Goal: Task Accomplishment & Management: Complete application form

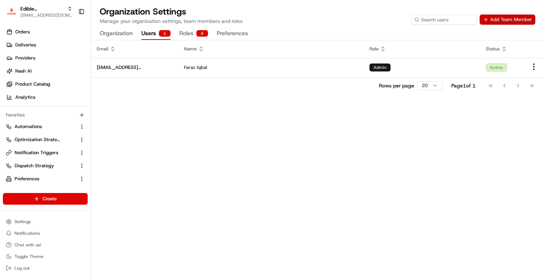
click at [503, 15] on button "Add Team Member" at bounding box center [507, 20] width 56 height 10
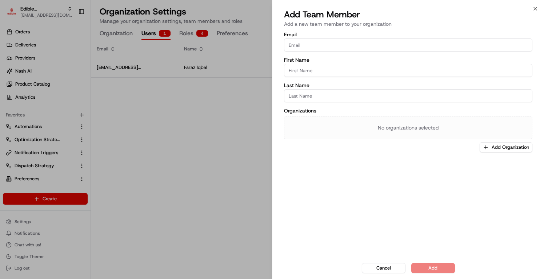
click at [396, 40] on input "Email" at bounding box center [408, 45] width 248 height 13
click at [394, 42] on input "Email" at bounding box center [408, 45] width 248 height 13
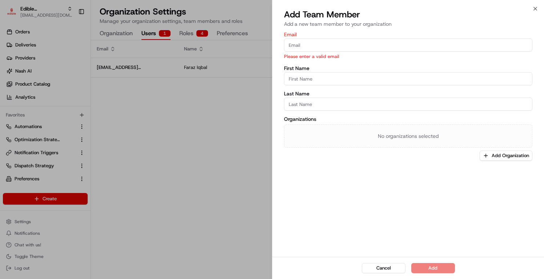
paste input "[EMAIL_ADDRESS][DOMAIN_NAME]"
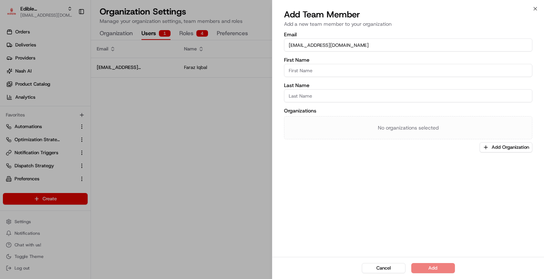
type input "[EMAIL_ADDRESS][DOMAIN_NAME]"
click at [309, 65] on input "First Name" at bounding box center [408, 70] width 248 height 13
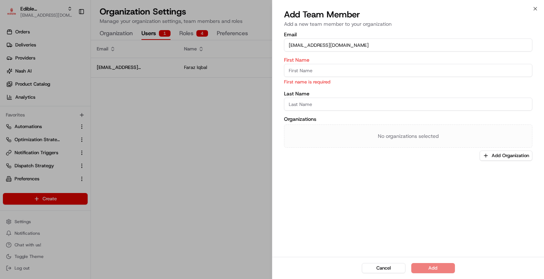
paste input "Corey Beidler"
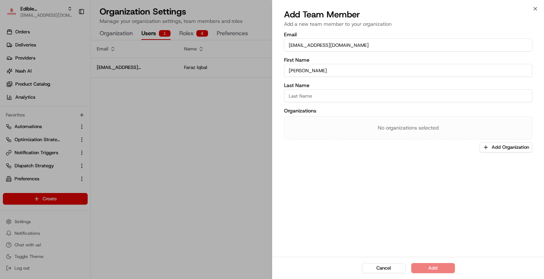
click at [305, 69] on input "Corey Beidler" at bounding box center [408, 70] width 248 height 13
click at [304, 70] on input "Corey Beidler" at bounding box center [408, 70] width 248 height 13
drag, startPoint x: 304, startPoint y: 70, endPoint x: 324, endPoint y: 70, distance: 19.6
click at [324, 70] on input "Corey Beidler" at bounding box center [408, 70] width 248 height 13
type input "[PERSON_NAME]"
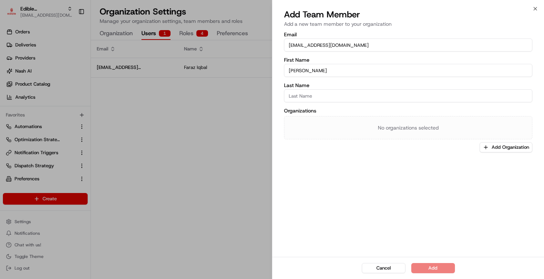
click at [309, 96] on input "Last Name" at bounding box center [408, 95] width 248 height 13
paste input "[PERSON_NAME]"
type input "[PERSON_NAME]"
click at [490, 146] on button "Add Organization" at bounding box center [505, 147] width 53 height 10
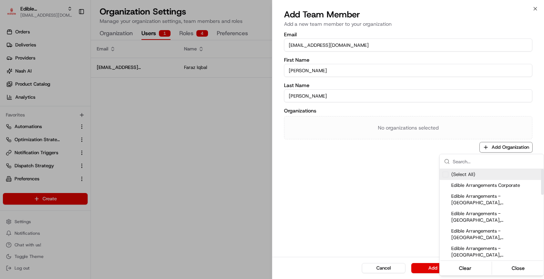
click at [470, 173] on span "(Select All)" at bounding box center [463, 175] width 24 height 7
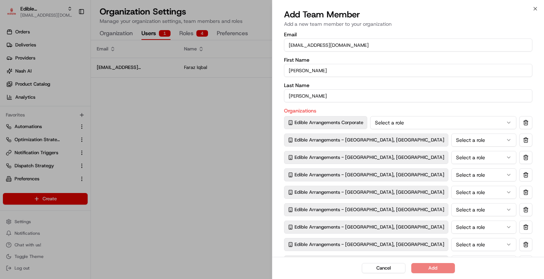
click at [459, 120] on div at bounding box center [272, 139] width 544 height 279
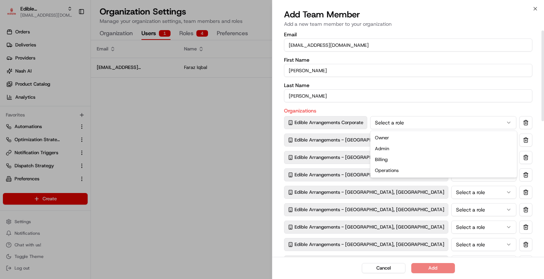
click at [460, 122] on button "Select a role" at bounding box center [443, 122] width 146 height 13
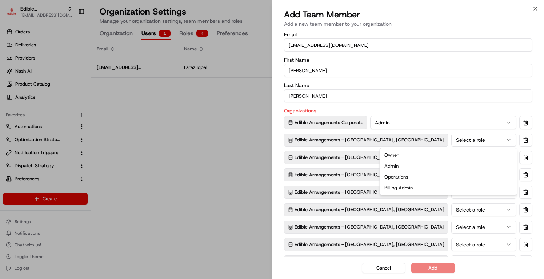
click at [451, 141] on button "Select a role" at bounding box center [483, 140] width 65 height 13
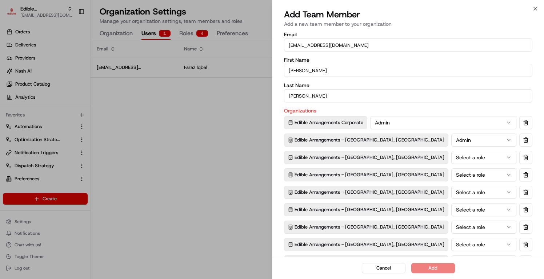
click at [451, 158] on button "Select a role" at bounding box center [483, 157] width 65 height 13
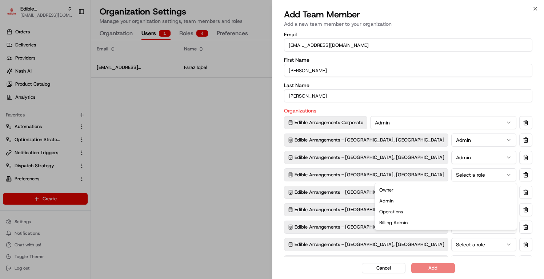
click at [451, 174] on button "Select a role" at bounding box center [483, 175] width 65 height 13
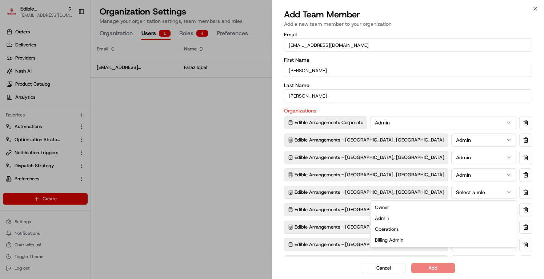
click at [451, 195] on button "Select a role" at bounding box center [483, 192] width 65 height 13
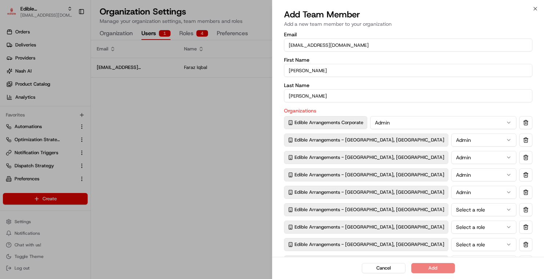
click at [451, 212] on button "Select a role" at bounding box center [483, 209] width 65 height 13
click at [451, 222] on button "Select a role" at bounding box center [483, 227] width 65 height 13
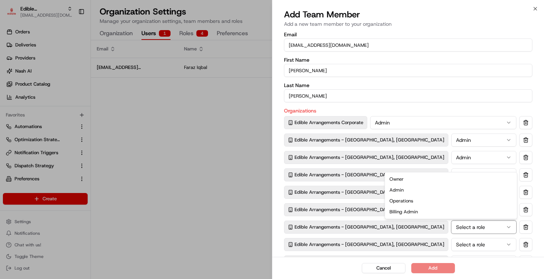
click at [451, 247] on button "Select a role" at bounding box center [483, 244] width 65 height 13
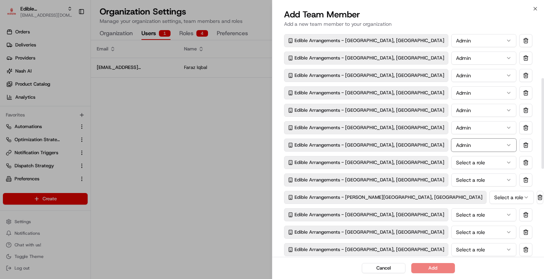
scroll to position [119, 0]
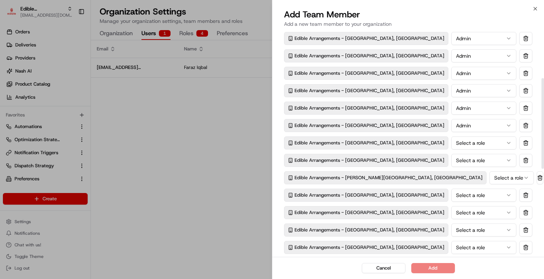
click at [451, 143] on button "Select a role" at bounding box center [483, 143] width 65 height 13
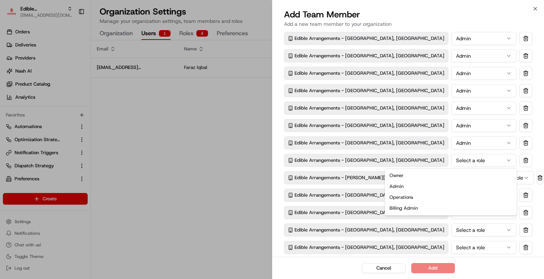
click at [451, 165] on button "Select a role" at bounding box center [483, 160] width 65 height 13
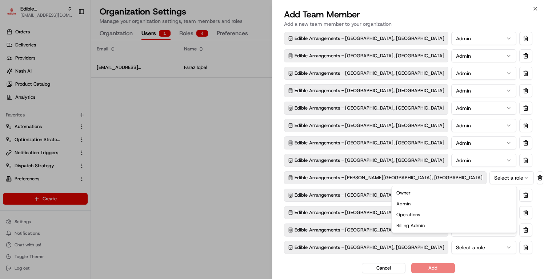
click at [489, 183] on button "Select a role" at bounding box center [511, 178] width 44 height 13
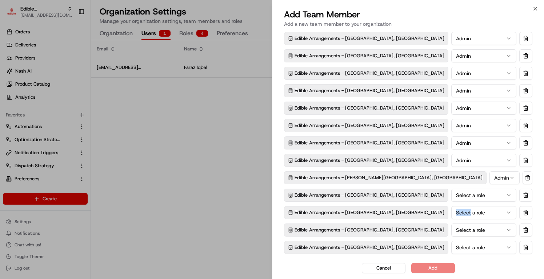
click at [407, 205] on div "Edible Arrangements Corporate Admin Edible Arrangements - Kirkland, WA Admin Ed…" at bounding box center [408, 230] width 248 height 467
click at [451, 200] on button "Select a role" at bounding box center [483, 195] width 65 height 13
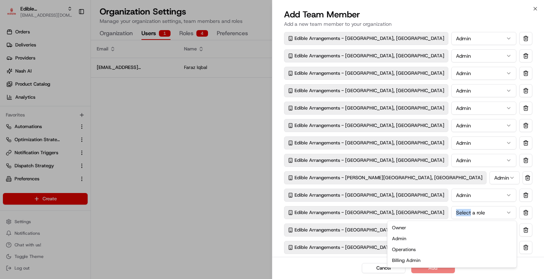
click at [451, 216] on button "Select a role" at bounding box center [483, 212] width 65 height 13
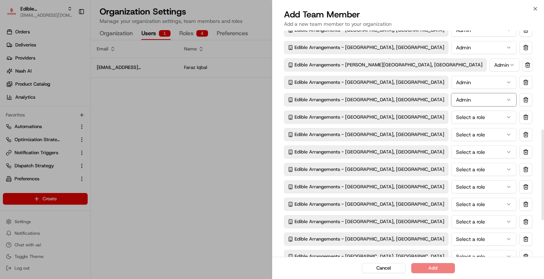
scroll to position [248, 0]
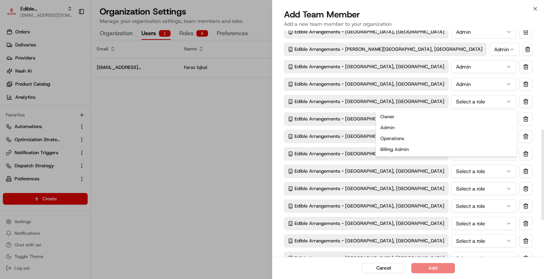
click at [451, 103] on button "Select a role" at bounding box center [483, 101] width 65 height 13
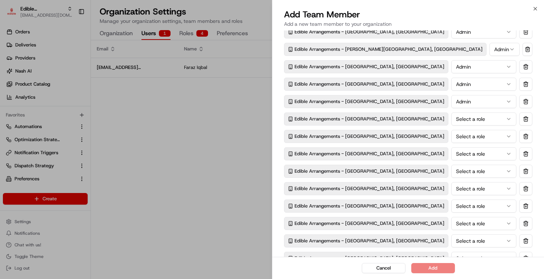
click at [451, 121] on button "Select a role" at bounding box center [483, 119] width 65 height 13
click at [451, 140] on button "Select a role" at bounding box center [483, 136] width 65 height 13
click at [451, 158] on button "Select a role" at bounding box center [483, 154] width 65 height 13
click at [404, 180] on div "Edible Arrangements Corporate Admin Edible Arrangements - Kirkland, WA Admin Ed…" at bounding box center [408, 101] width 248 height 467
click at [451, 176] on button "Select a role" at bounding box center [483, 171] width 65 height 13
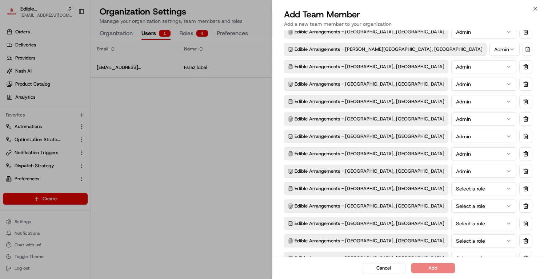
click at [451, 185] on button "Select a role" at bounding box center [483, 188] width 65 height 13
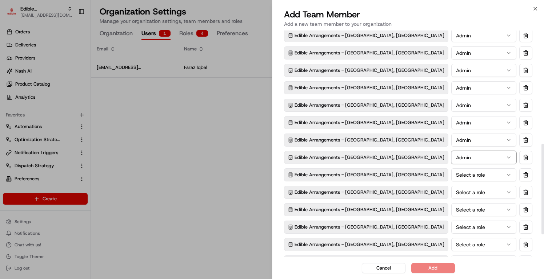
scroll to position [294, 0]
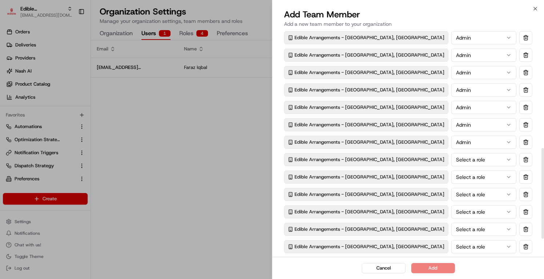
click at [451, 163] on button "Select a role" at bounding box center [483, 159] width 65 height 13
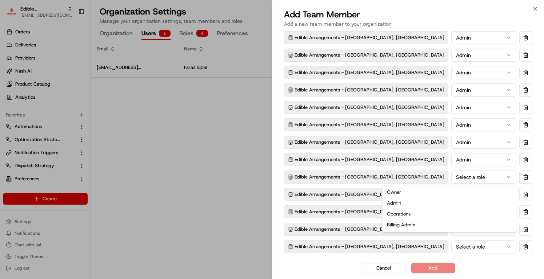
click at [451, 174] on button "Select a role" at bounding box center [483, 177] width 65 height 13
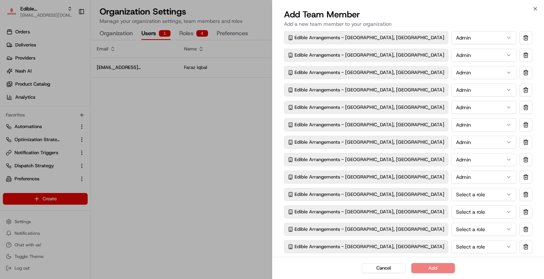
click at [411, 186] on div "Edible Arrangements Corporate Admin Edible Arrangements - Kirkland, WA Admin Ed…" at bounding box center [408, 55] width 248 height 467
click at [451, 192] on button "Select a role" at bounding box center [483, 194] width 65 height 13
click at [451, 214] on button "Select a role" at bounding box center [483, 212] width 65 height 13
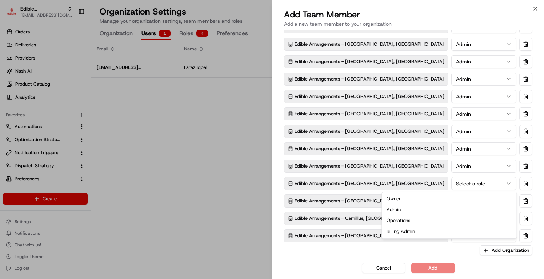
click at [451, 183] on button "Select a role" at bounding box center [483, 183] width 65 height 13
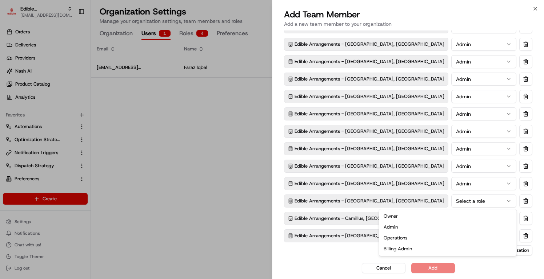
click at [451, 203] on button "Select a role" at bounding box center [483, 201] width 65 height 13
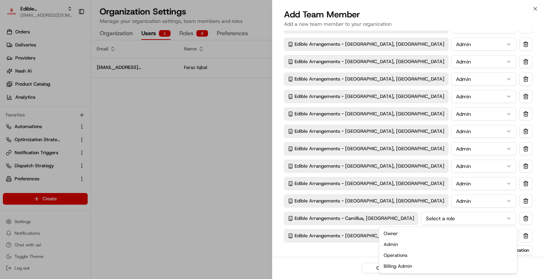
click at [421, 216] on button "Select a role" at bounding box center [468, 218] width 95 height 13
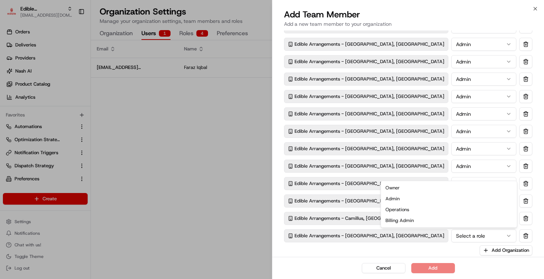
click at [451, 235] on button "Select a role" at bounding box center [483, 236] width 65 height 13
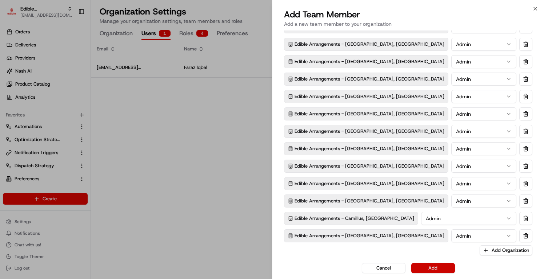
click at [429, 268] on button "Add" at bounding box center [433, 268] width 44 height 10
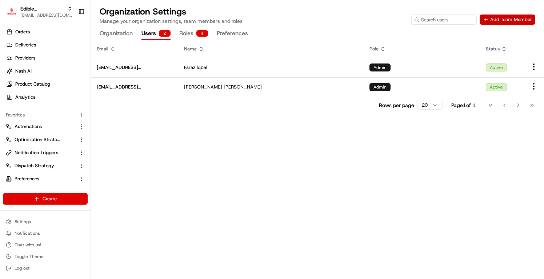
click at [509, 22] on button "Add Team Member" at bounding box center [507, 20] width 56 height 10
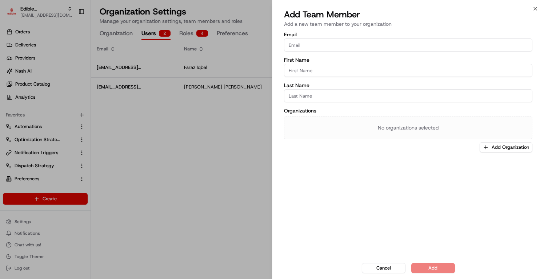
click at [310, 39] on input "Email" at bounding box center [408, 45] width 248 height 13
paste input "[EMAIL_ADDRESS][DOMAIN_NAME]"
type input "[EMAIL_ADDRESS][DOMAIN_NAME]"
click at [350, 68] on input "First Name" at bounding box center [408, 70] width 248 height 13
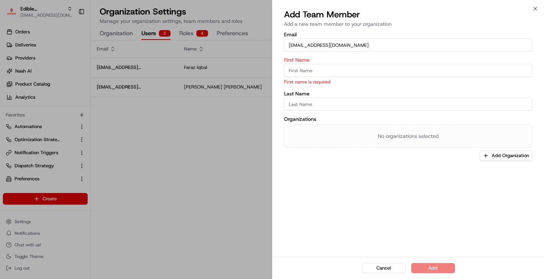
paste input "[PERSON_NAME]"
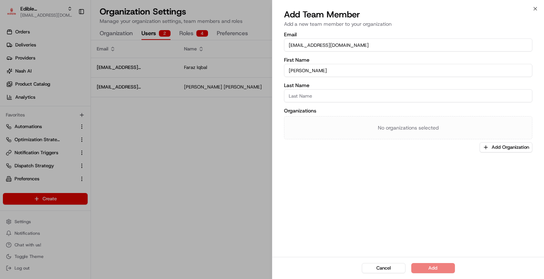
type input "[PERSON_NAME]"
click at [306, 91] on input "Last Name" at bounding box center [408, 95] width 248 height 13
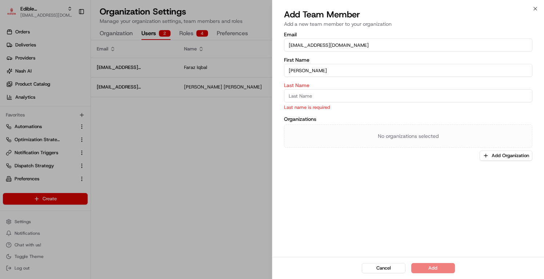
paste input "[PERSON_NAME]"
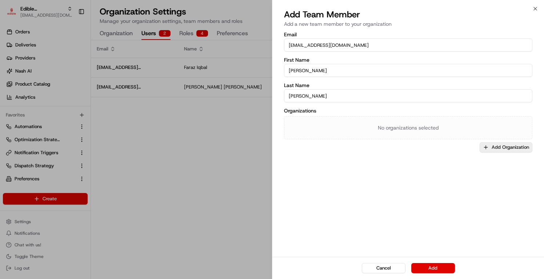
type input "[PERSON_NAME]"
click at [509, 146] on button "Add Organization" at bounding box center [505, 147] width 53 height 10
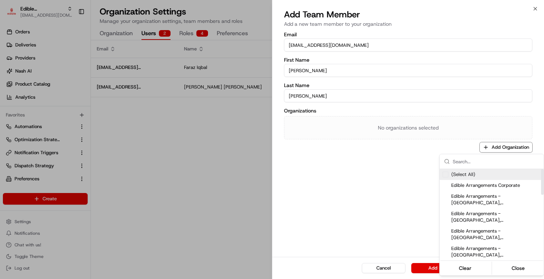
click at [478, 173] on div "(Select All)" at bounding box center [491, 174] width 104 height 11
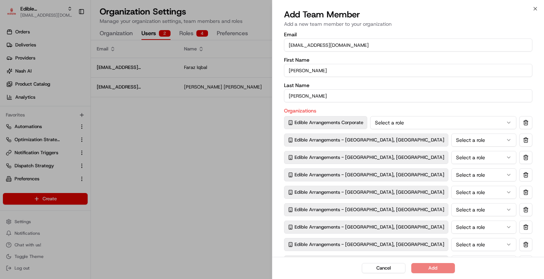
click at [464, 126] on div at bounding box center [272, 139] width 544 height 279
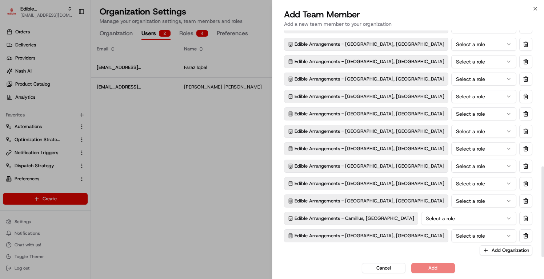
click at [466, 122] on div "Edible Arrangements Corporate Select a role Edible Arrangements - Kirkland, WA …" at bounding box center [408, 9] width 248 height 467
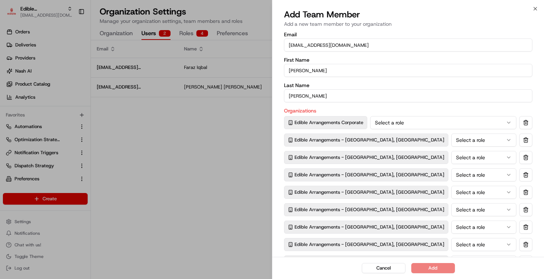
click at [456, 126] on button "Select a role" at bounding box center [443, 122] width 146 height 13
click at [451, 141] on button "Select a role" at bounding box center [483, 140] width 65 height 13
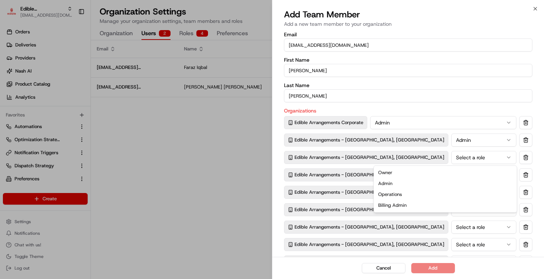
click at [451, 154] on button "Select a role" at bounding box center [483, 157] width 65 height 13
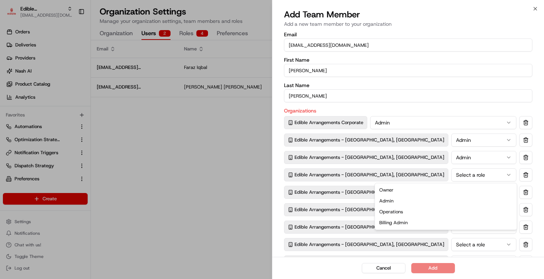
click at [451, 178] on button "Select a role" at bounding box center [483, 175] width 65 height 13
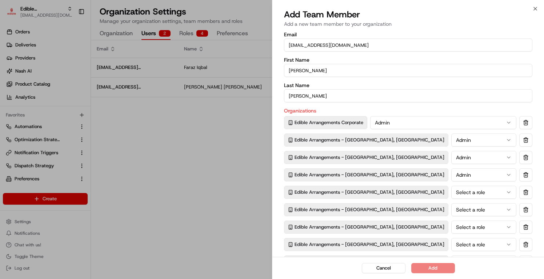
click at [451, 196] on button "Select a role" at bounding box center [483, 192] width 65 height 13
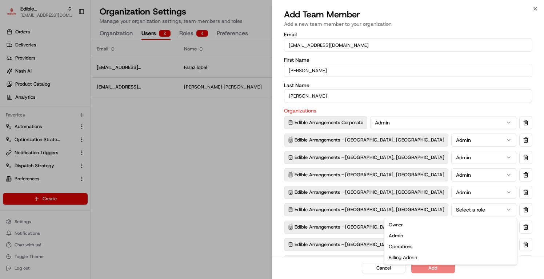
click at [451, 214] on button "Select a role" at bounding box center [483, 209] width 65 height 13
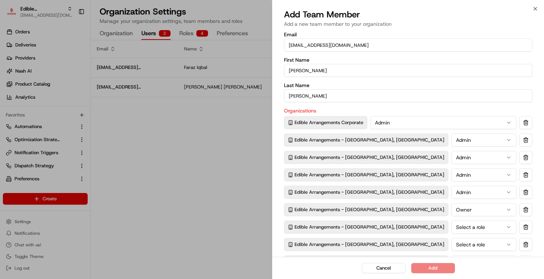
click at [451, 213] on button "Owner" at bounding box center [483, 209] width 65 height 13
click at [451, 228] on button "Select a role" at bounding box center [483, 227] width 65 height 13
click at [451, 241] on button "Select a role" at bounding box center [483, 244] width 65 height 13
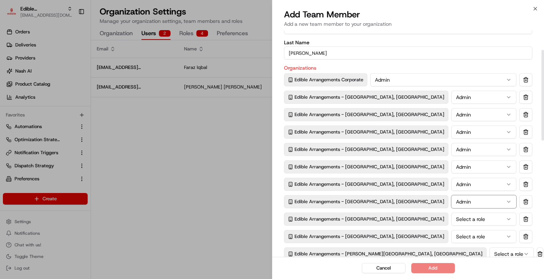
scroll to position [49, 0]
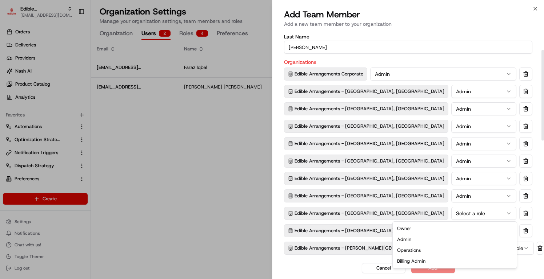
click at [451, 209] on button "Select a role" at bounding box center [483, 213] width 65 height 13
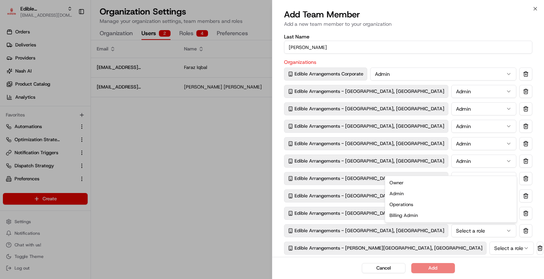
click at [451, 236] on button "Select a role" at bounding box center [483, 231] width 65 height 13
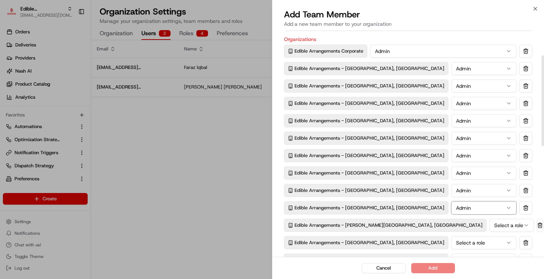
scroll to position [78, 0]
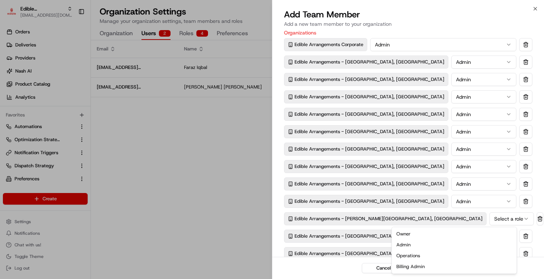
click at [489, 219] on button "Select a role" at bounding box center [511, 219] width 44 height 13
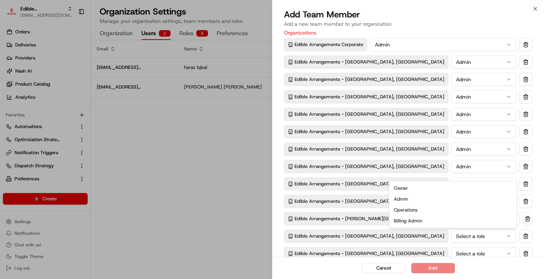
click at [451, 237] on button "Select a role" at bounding box center [483, 236] width 65 height 13
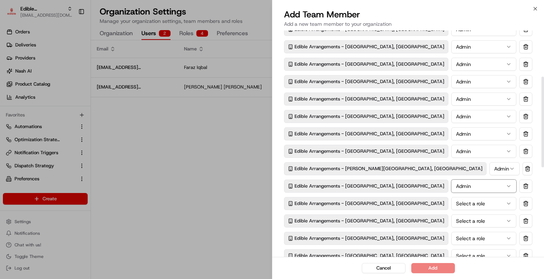
scroll to position [145, 0]
click at [451, 181] on button "Select a role" at bounding box center [483, 186] width 65 height 13
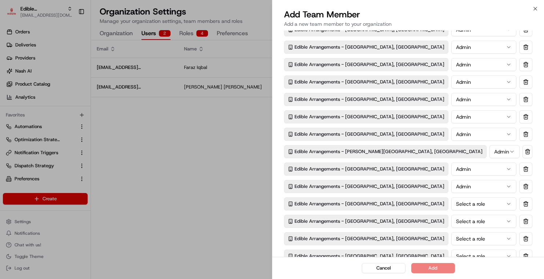
click at [451, 208] on button "Select a role" at bounding box center [483, 204] width 65 height 13
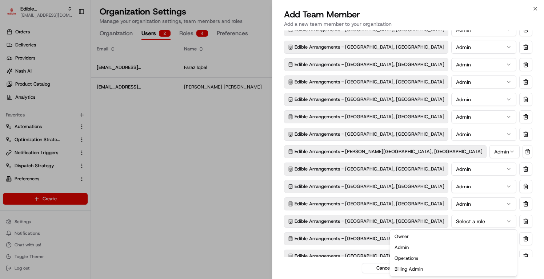
click at [451, 227] on button "Select a role" at bounding box center [483, 221] width 65 height 13
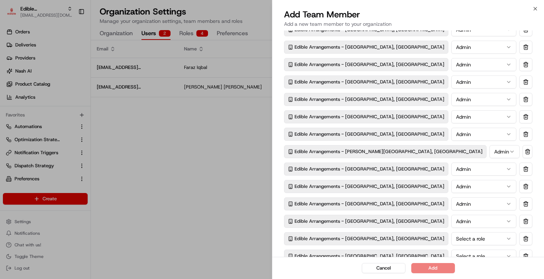
click at [451, 238] on button "Select a role" at bounding box center [483, 239] width 65 height 13
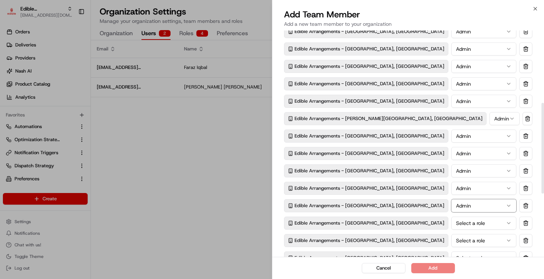
scroll to position [181, 0]
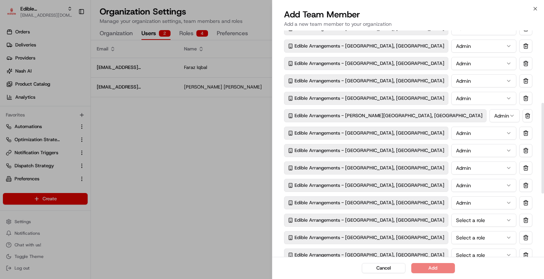
click at [451, 224] on button "Select a role" at bounding box center [483, 220] width 65 height 13
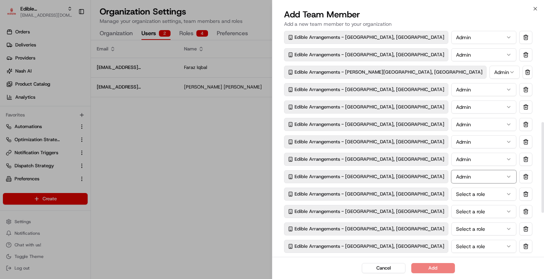
scroll to position [236, 0]
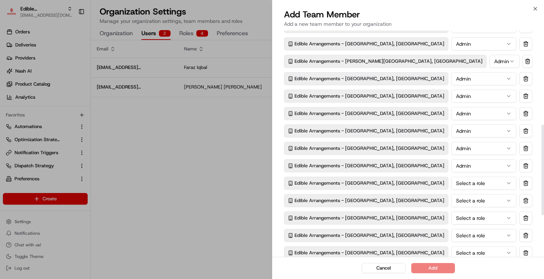
click at [451, 186] on button "Select a role" at bounding box center [483, 183] width 65 height 13
click at [451, 205] on button "Select a role" at bounding box center [483, 200] width 65 height 13
click at [451, 221] on button "Select a role" at bounding box center [483, 218] width 65 height 13
click at [451, 237] on button "Select a role" at bounding box center [483, 235] width 65 height 13
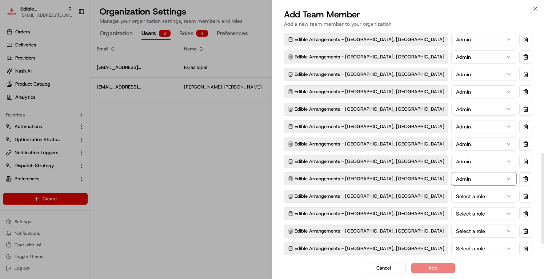
scroll to position [340, 0]
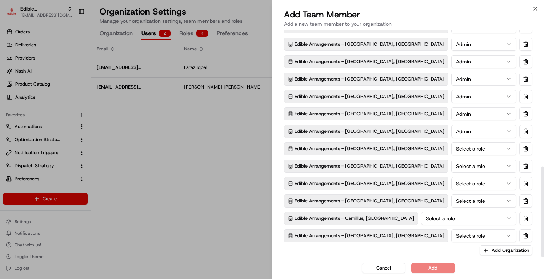
click at [451, 151] on button "Select a role" at bounding box center [483, 148] width 65 height 13
click at [405, 173] on div "Edible Arrangements Corporate Admin Edible Arrangements - Kirkland, WA Admin Ed…" at bounding box center [408, 9] width 248 height 467
click at [451, 172] on button "Select a role" at bounding box center [483, 166] width 65 height 13
click at [451, 184] on button "Select a role" at bounding box center [483, 183] width 65 height 13
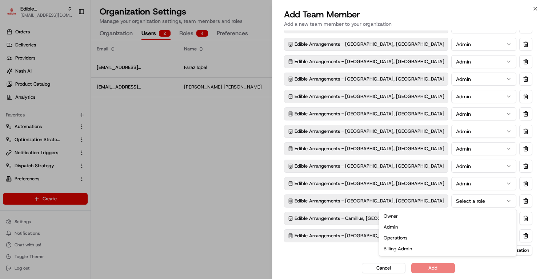
click at [451, 200] on button "Select a role" at bounding box center [483, 201] width 65 height 13
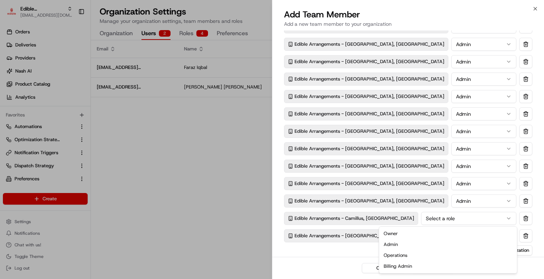
click at [421, 220] on button "Select a role" at bounding box center [468, 218] width 95 height 13
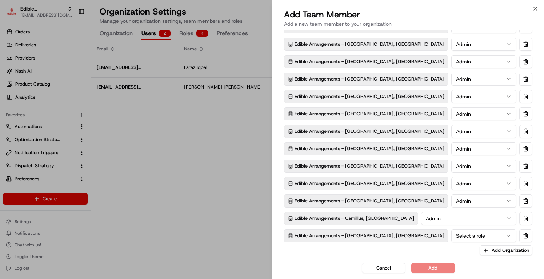
click at [451, 231] on button "Select a role" at bounding box center [483, 236] width 65 height 13
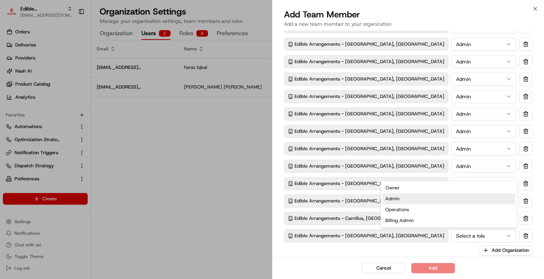
drag, startPoint x: 402, startPoint y: 205, endPoint x: 403, endPoint y: 200, distance: 5.6
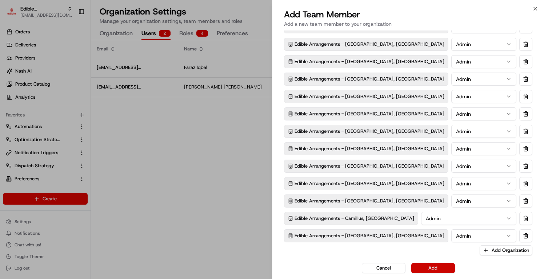
click at [418, 267] on button "Add" at bounding box center [433, 268] width 44 height 10
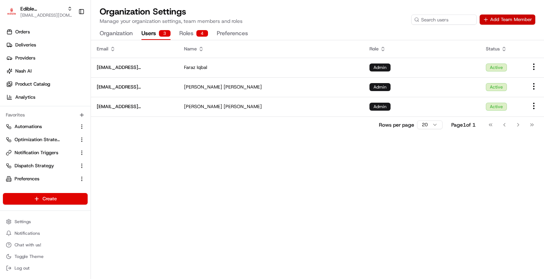
click at [515, 17] on button "Add Team Member" at bounding box center [507, 20] width 56 height 10
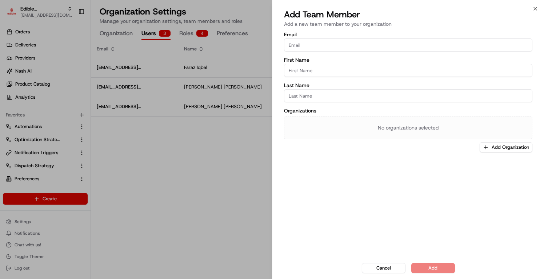
click at [467, 39] on input "Email" at bounding box center [408, 45] width 248 height 13
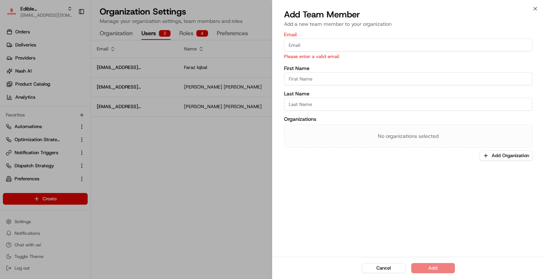
paste input "[EMAIL_ADDRESS][DOMAIN_NAME]"
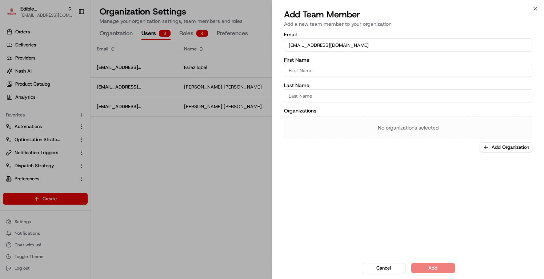
type input "[EMAIL_ADDRESS][DOMAIN_NAME]"
click at [309, 67] on input "First Name" at bounding box center [408, 70] width 248 height 13
paste input "Nicole Trofimchik"
drag, startPoint x: 305, startPoint y: 69, endPoint x: 329, endPoint y: 70, distance: 24.0
click at [329, 70] on input "Nicole Trofimchik" at bounding box center [408, 70] width 248 height 13
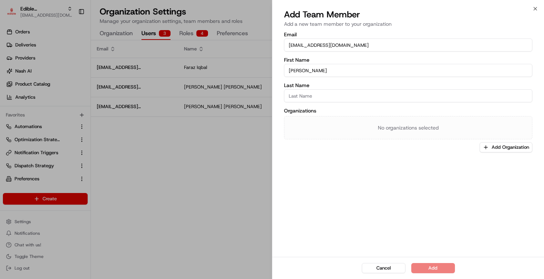
drag, startPoint x: 304, startPoint y: 70, endPoint x: 326, endPoint y: 70, distance: 21.8
click at [326, 70] on input "Nicole Trofimchik" at bounding box center [408, 70] width 248 height 13
type input "[PERSON_NAME]"
click at [314, 89] on input "Last Name" at bounding box center [408, 95] width 248 height 13
paste input "Trofimchik"
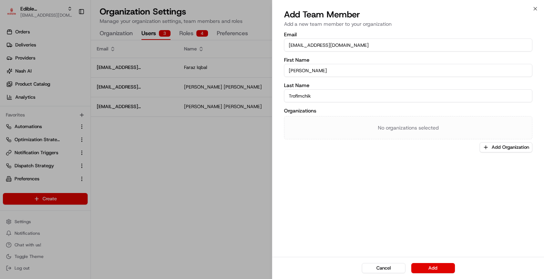
type input "Trofimchik"
click at [332, 134] on div "No organizations selected" at bounding box center [408, 127] width 248 height 23
click at [496, 155] on div "Email ntrofimchik@edible.com First Name Nicole Last Name Trofimchik Organizatio…" at bounding box center [407, 144] width 271 height 227
click at [496, 154] on div "Email ntrofimchik@edible.com First Name Nicole Last Name Trofimchik Organizatio…" at bounding box center [407, 144] width 271 height 227
click at [510, 144] on button "Add Organization" at bounding box center [505, 147] width 53 height 10
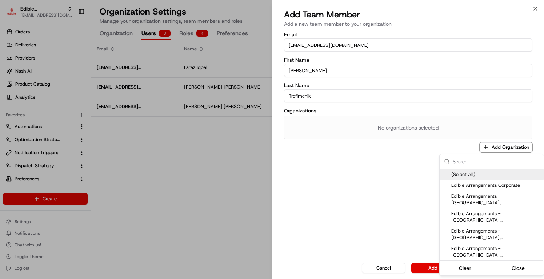
click at [465, 172] on span "(Select All)" at bounding box center [463, 175] width 24 height 7
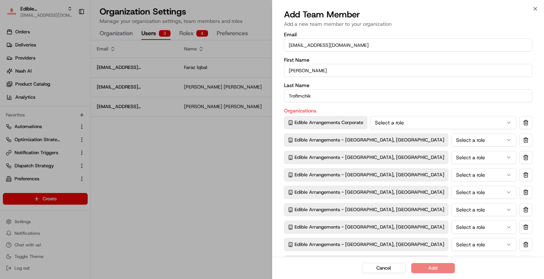
click at [408, 125] on div at bounding box center [272, 139] width 544 height 279
click at [426, 122] on button "Select a role" at bounding box center [443, 122] width 146 height 13
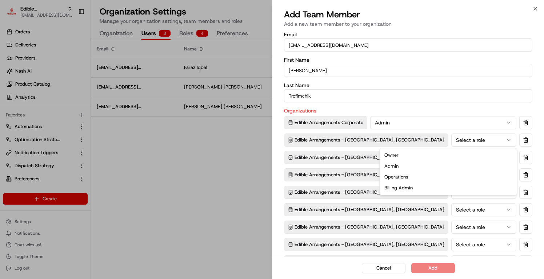
click at [451, 142] on button "Select a role" at bounding box center [483, 140] width 65 height 13
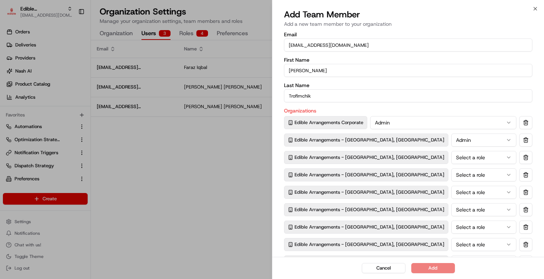
click at [451, 161] on button "Select a role" at bounding box center [483, 157] width 65 height 13
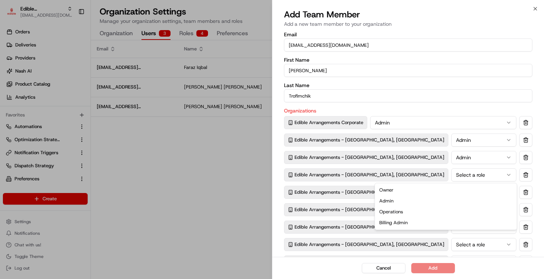
click at [451, 178] on button "Select a role" at bounding box center [483, 175] width 65 height 13
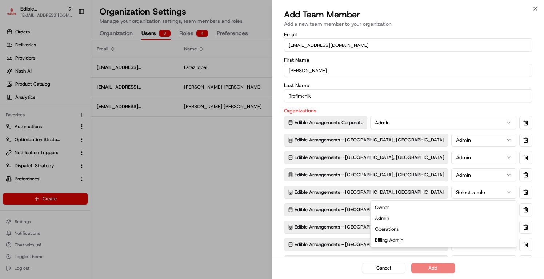
click at [451, 198] on button "Select a role" at bounding box center [483, 192] width 65 height 13
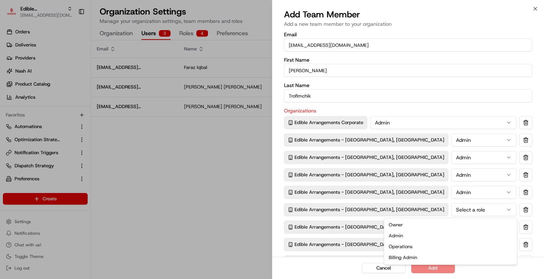
click at [451, 212] on button "Select a role" at bounding box center [483, 209] width 65 height 13
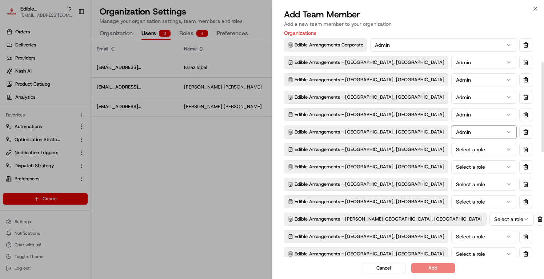
scroll to position [90, 0]
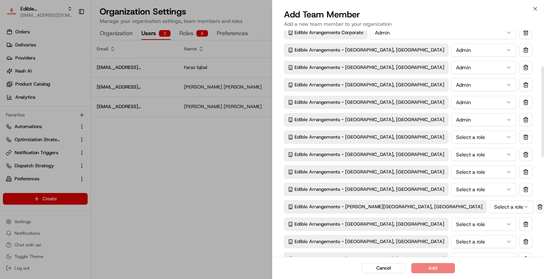
click at [451, 139] on button "Select a role" at bounding box center [483, 137] width 65 height 13
click at [451, 158] on button "Select a role" at bounding box center [483, 154] width 65 height 13
click at [451, 177] on button "Select a role" at bounding box center [483, 172] width 65 height 13
click at [451, 188] on button "Select a role" at bounding box center [483, 189] width 65 height 13
click at [489, 211] on button "Select a role" at bounding box center [511, 207] width 44 height 13
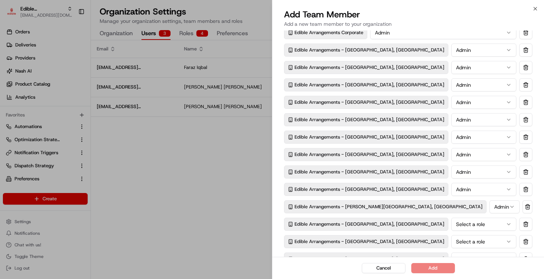
click at [451, 224] on button "Select a role" at bounding box center [483, 224] width 65 height 13
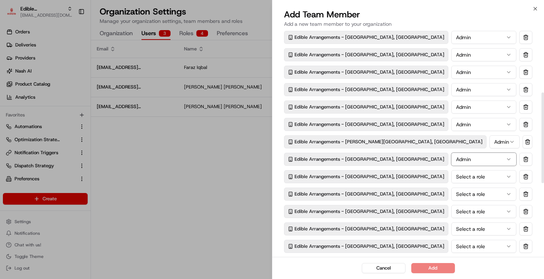
scroll to position [162, 0]
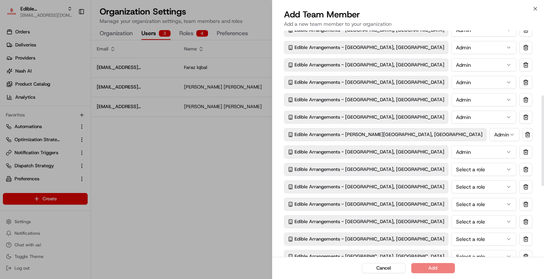
click at [451, 174] on button "Select a role" at bounding box center [483, 169] width 65 height 13
click at [451, 188] on button "Select a role" at bounding box center [483, 187] width 65 height 13
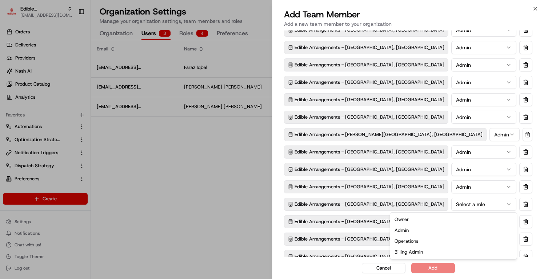
click at [451, 209] on button "Select a role" at bounding box center [483, 204] width 65 height 13
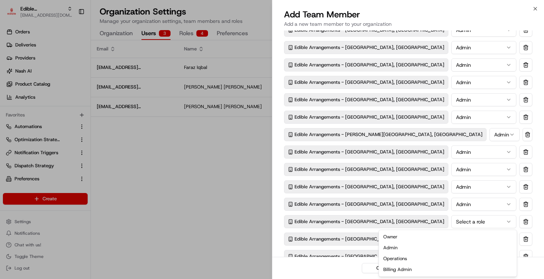
click at [451, 223] on button "Select a role" at bounding box center [483, 221] width 65 height 13
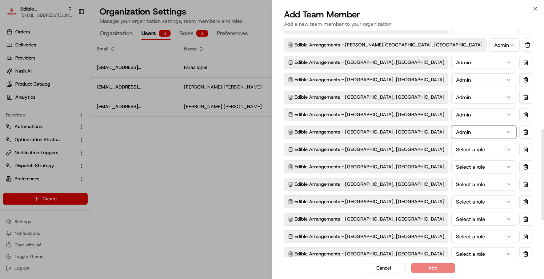
scroll to position [254, 0]
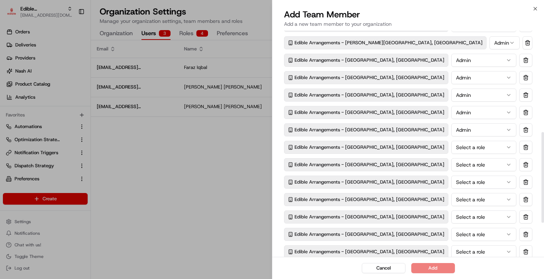
click at [451, 150] on button "Select a role" at bounding box center [483, 147] width 65 height 13
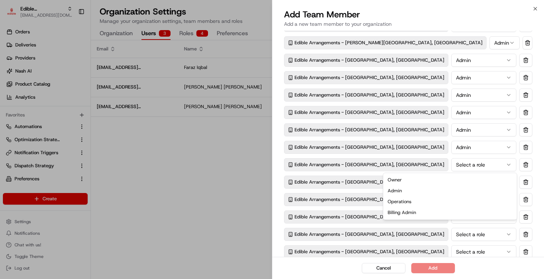
click at [451, 170] on button "Select a role" at bounding box center [483, 164] width 65 height 13
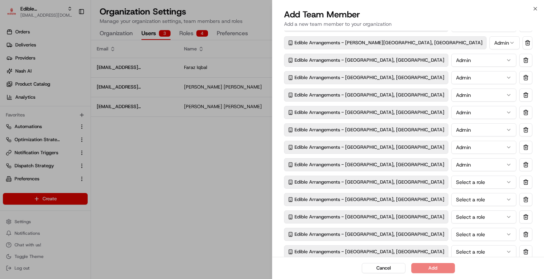
click at [451, 184] on button "Select a role" at bounding box center [483, 182] width 65 height 13
click at [451, 198] on button "Select a role" at bounding box center [483, 199] width 65 height 13
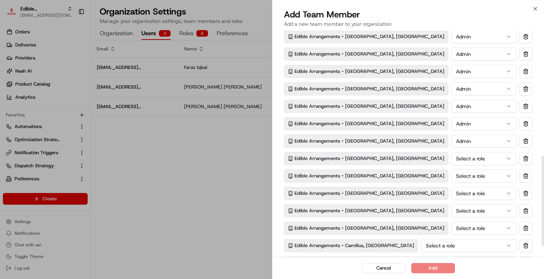
click at [451, 158] on button "Select a role" at bounding box center [483, 158] width 65 height 13
click at [402, 185] on div "Edible Arrangements Corporate Admin Edible Arrangements - Kirkland, WA Admin Ed…" at bounding box center [408, 36] width 248 height 467
click at [451, 177] on button "Select a role" at bounding box center [483, 176] width 65 height 13
click at [451, 193] on button "Select a role" at bounding box center [483, 193] width 65 height 13
click at [403, 202] on div "Edible Arrangements Corporate Admin Edible Arrangements - Kirkland, WA Admin Ed…" at bounding box center [408, 36] width 248 height 467
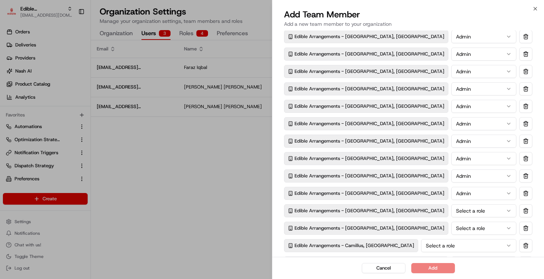
click at [451, 207] on button "Select a role" at bounding box center [483, 211] width 65 height 13
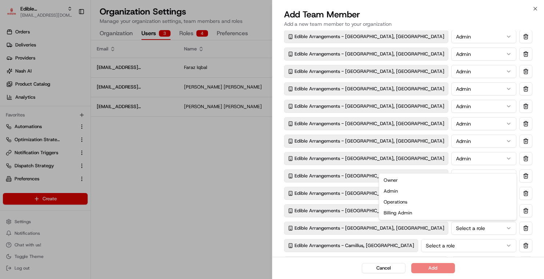
click at [451, 226] on button "Select a role" at bounding box center [483, 228] width 65 height 13
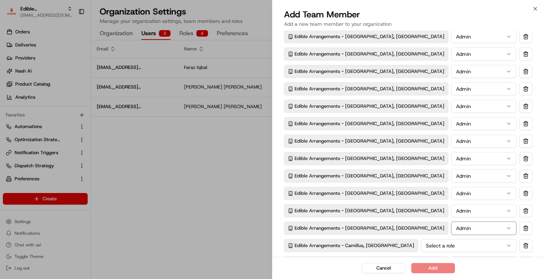
scroll to position [340, 0]
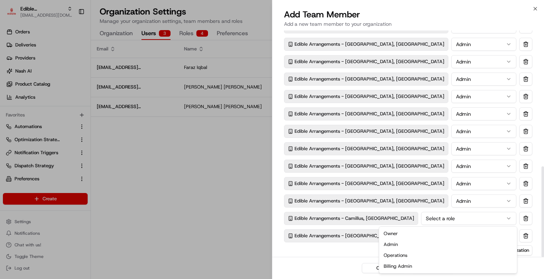
click at [421, 215] on button "Select a role" at bounding box center [468, 218] width 95 height 13
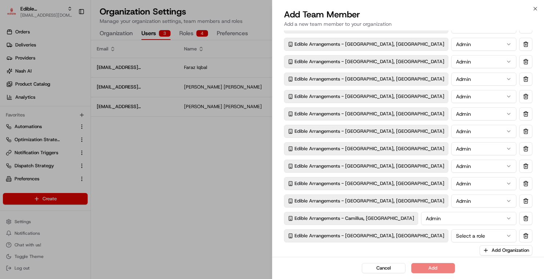
click at [451, 234] on button "Select a role" at bounding box center [483, 236] width 65 height 13
click at [423, 265] on button "Add" at bounding box center [433, 268] width 44 height 10
